Goal: Transaction & Acquisition: Obtain resource

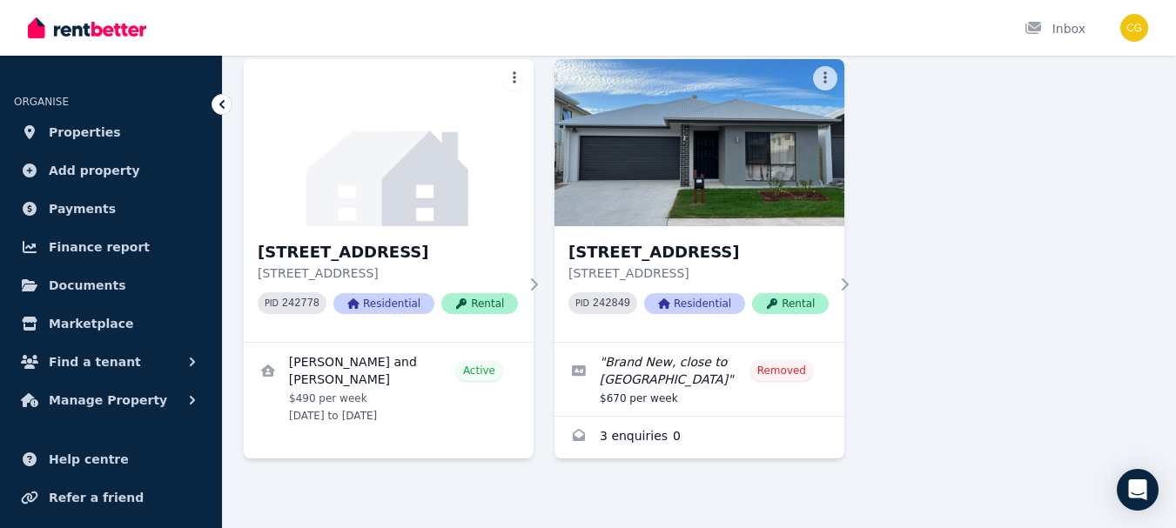
scroll to position [139, 0]
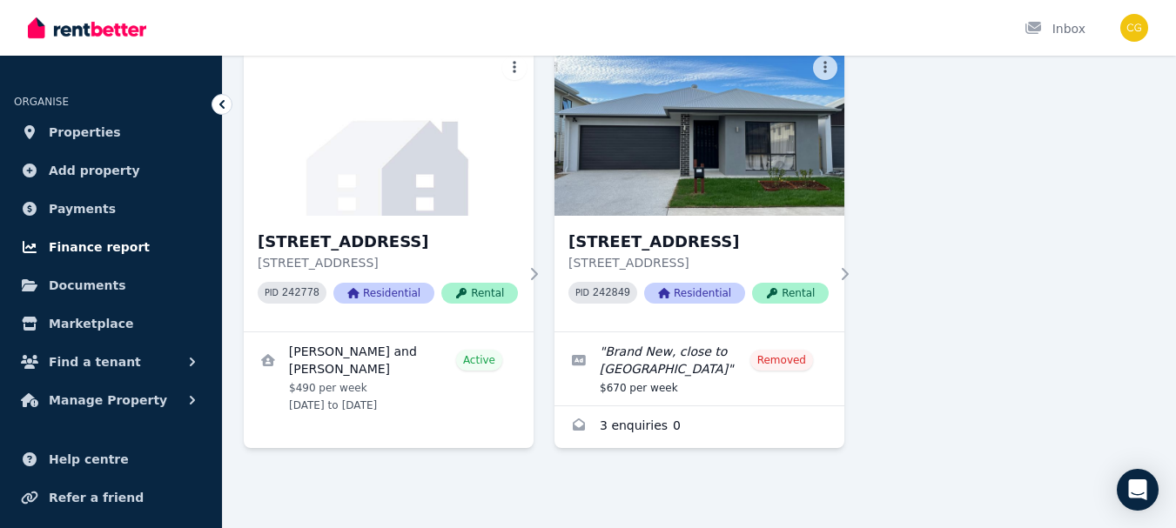
click at [86, 252] on span "Finance report" at bounding box center [99, 247] width 101 height 21
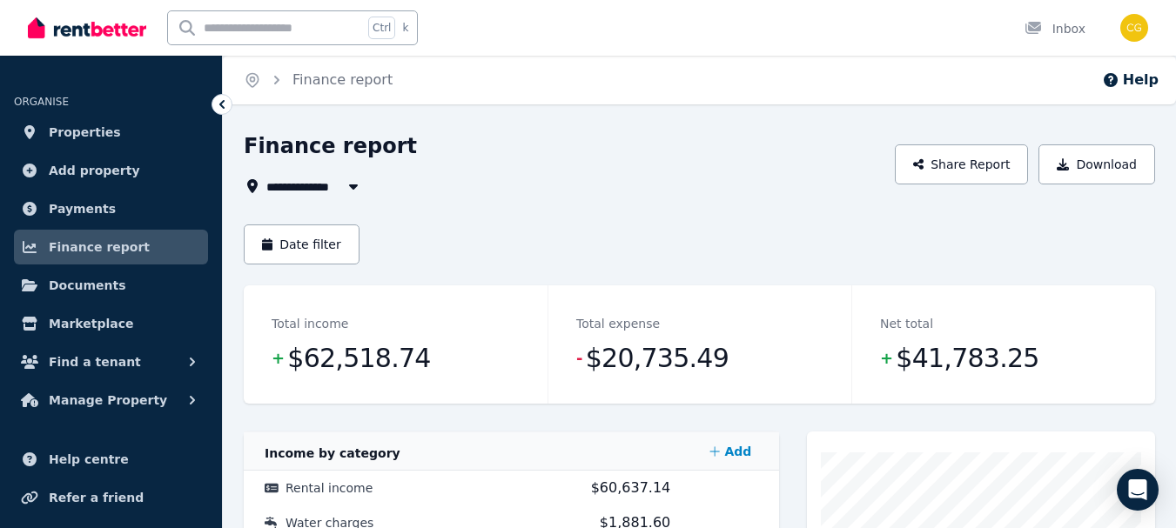
click at [353, 186] on icon "button" at bounding box center [353, 187] width 9 height 5
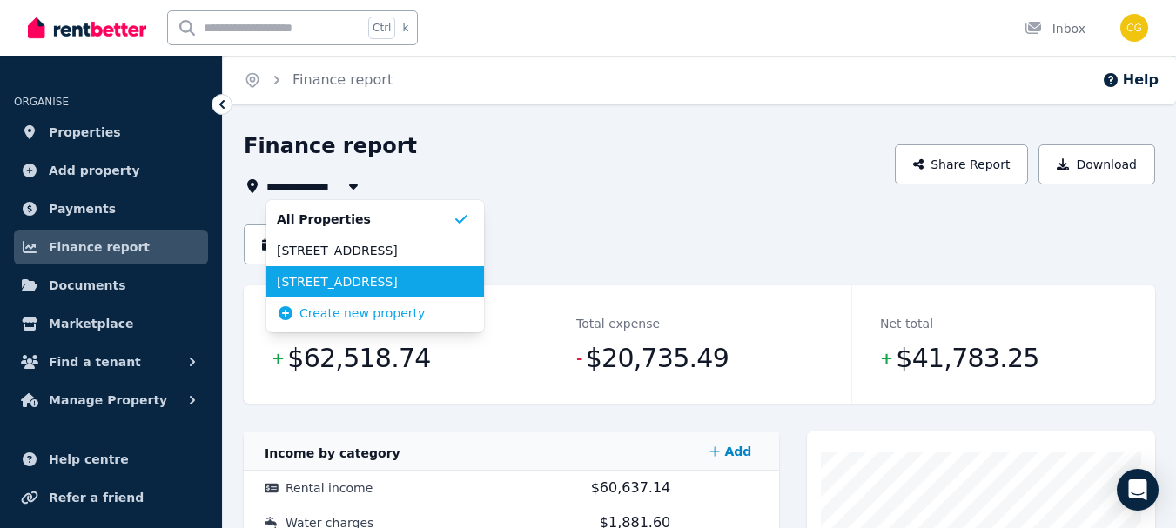
click at [347, 286] on span "[STREET_ADDRESS]" at bounding box center [365, 281] width 176 height 17
type input "**********"
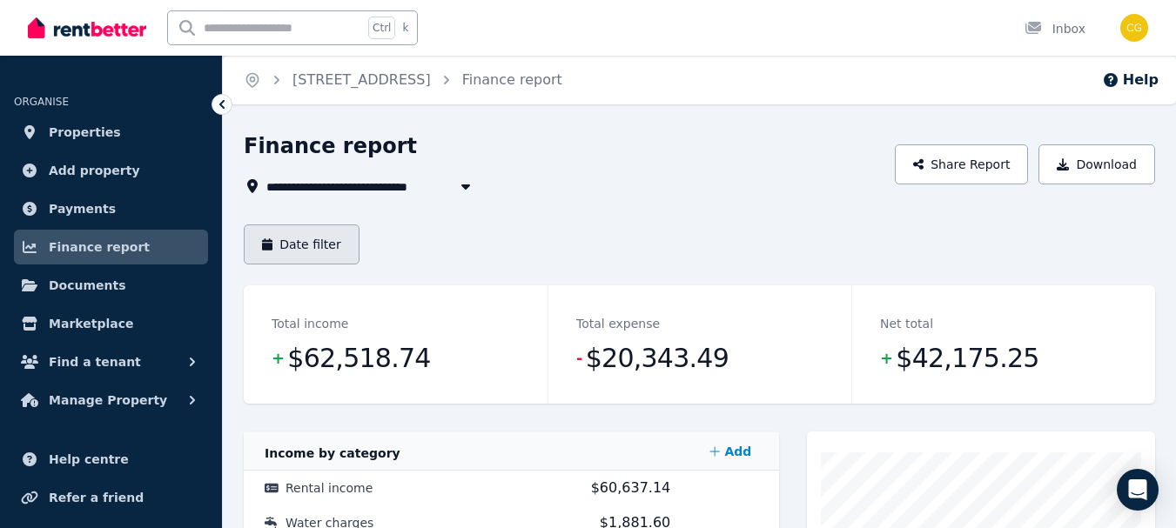
click at [333, 247] on button "Date filter" at bounding box center [302, 245] width 116 height 40
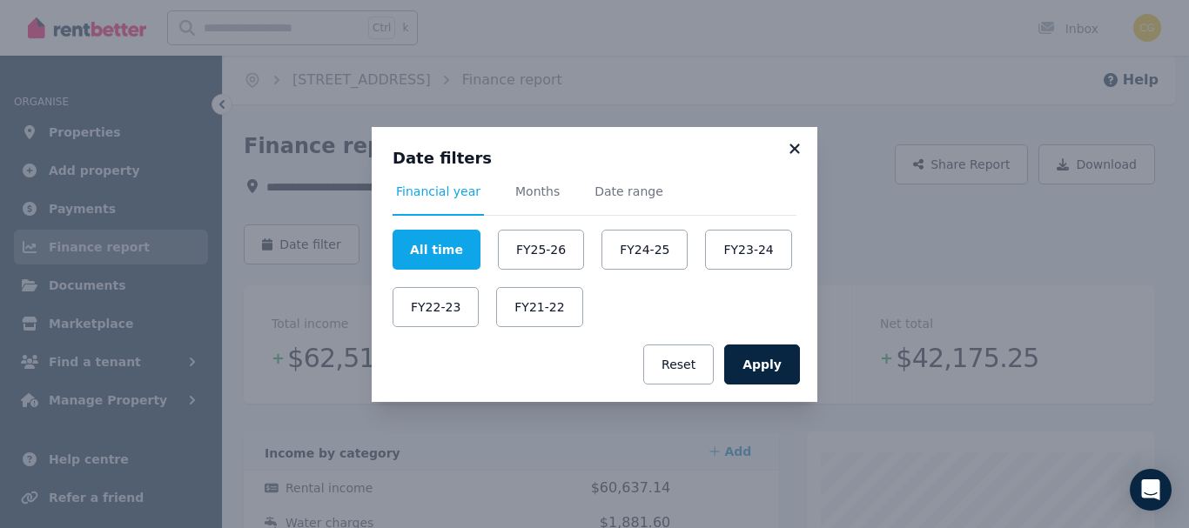
click at [797, 151] on icon at bounding box center [795, 149] width 10 height 10
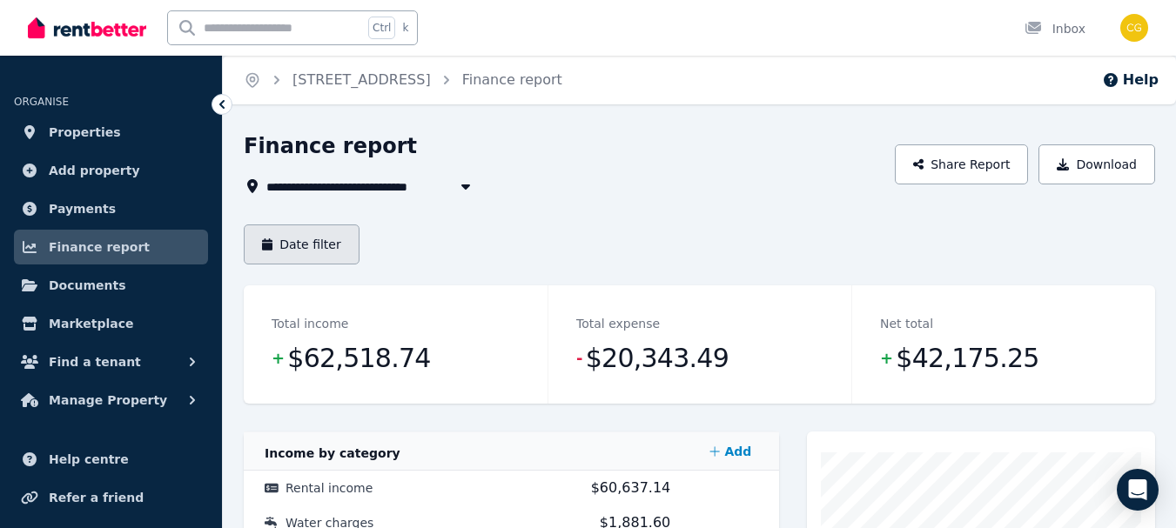
click at [311, 248] on button "Date filter" at bounding box center [302, 245] width 116 height 40
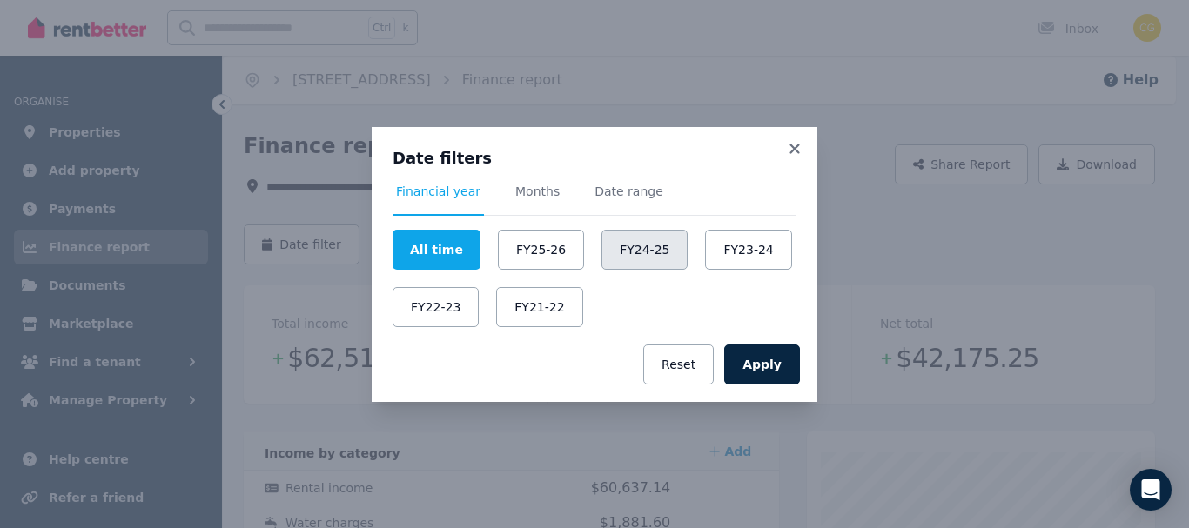
click at [618, 244] on button "FY24-25" at bounding box center [645, 250] width 86 height 40
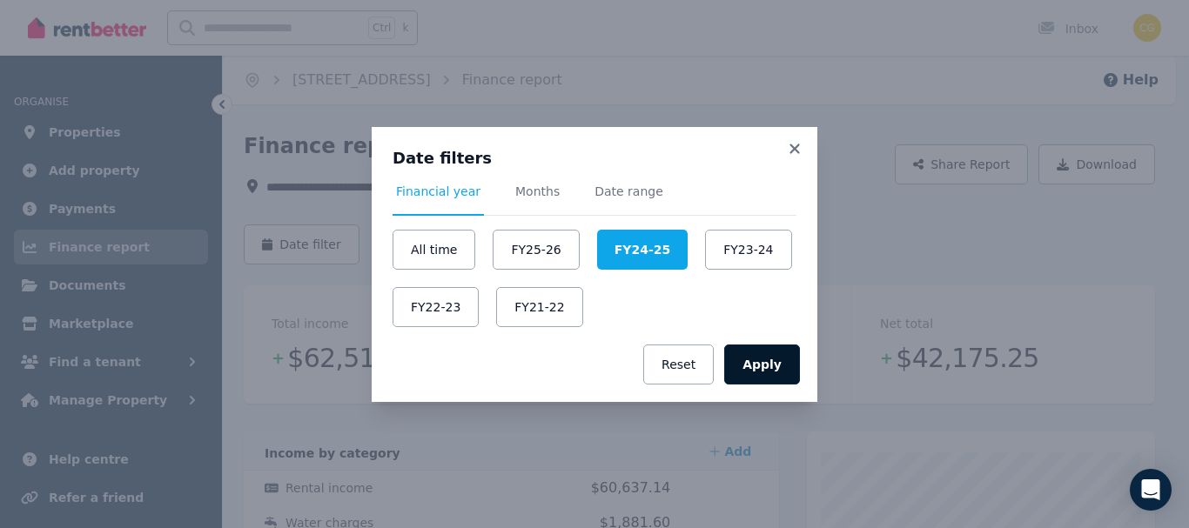
click at [765, 366] on button "Apply" at bounding box center [762, 365] width 76 height 40
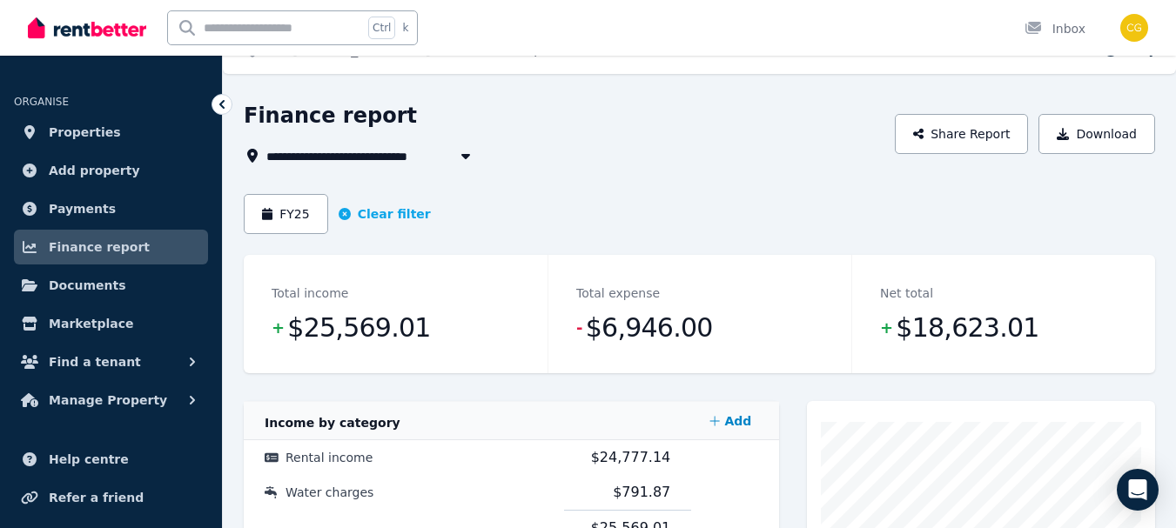
scroll to position [27, 0]
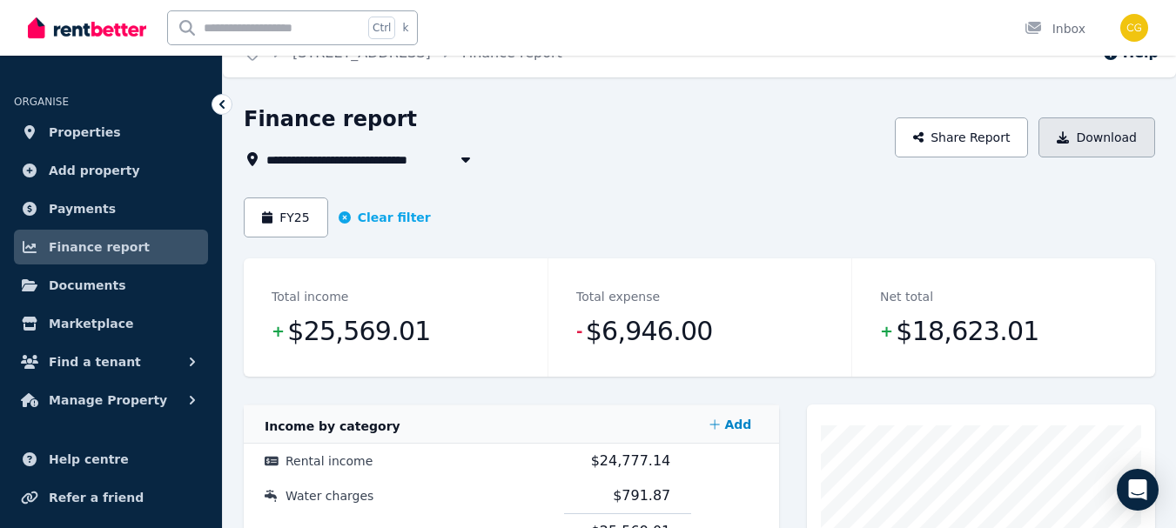
click at [1108, 142] on button "Download" at bounding box center [1097, 138] width 117 height 40
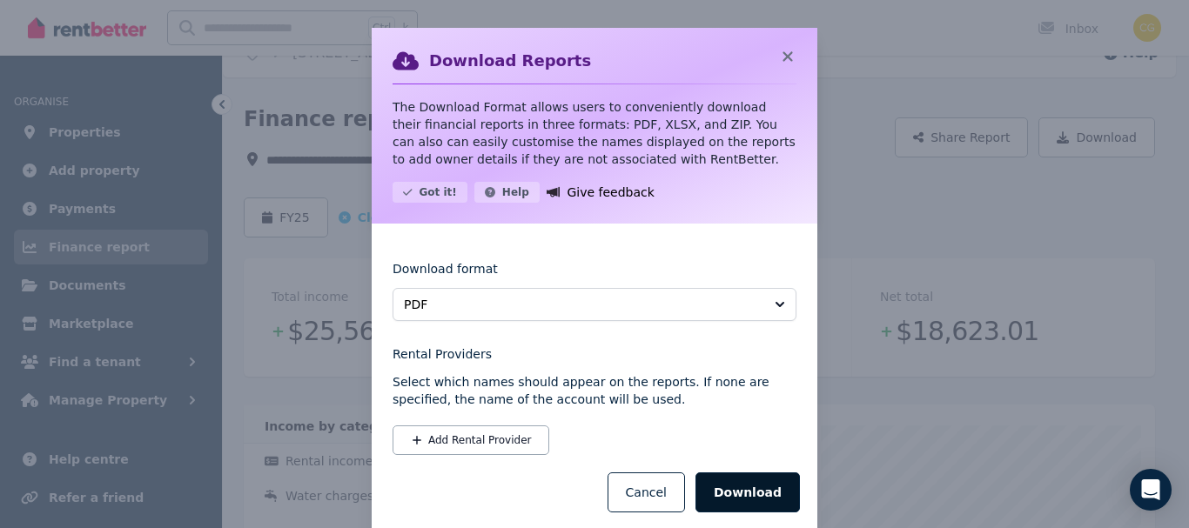
click at [759, 501] on button "Download" at bounding box center [748, 493] width 104 height 40
